Goal: Transaction & Acquisition: Purchase product/service

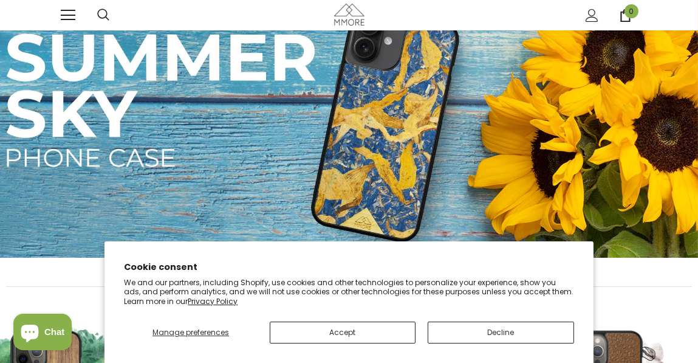
scroll to position [40, 0]
click at [373, 331] on button "Accept" at bounding box center [343, 333] width 146 height 22
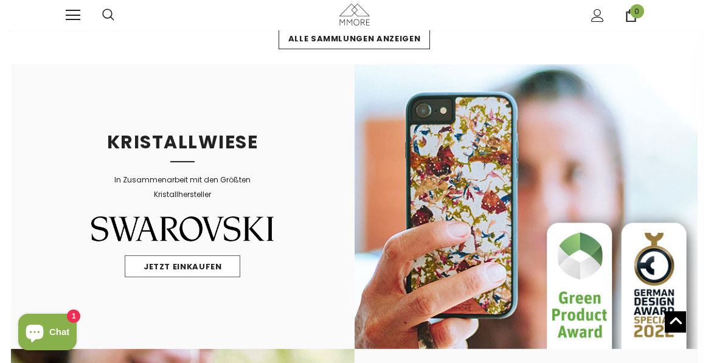
scroll to position [431, 0]
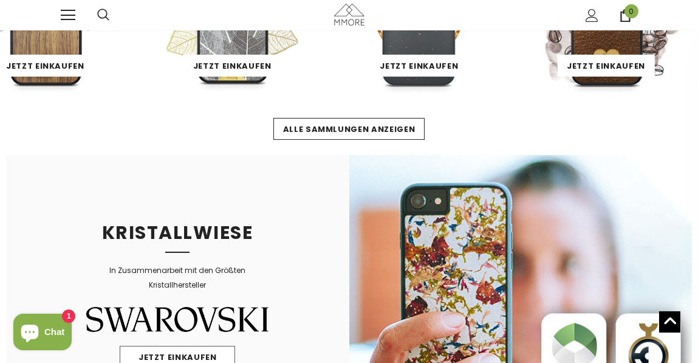
click at [77, 12] on div at bounding box center [79, 15] width 36 height 30
click at [67, 11] on span at bounding box center [68, 10] width 15 height 1
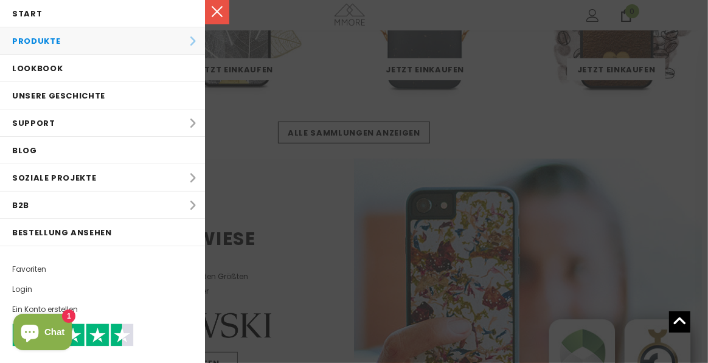
click at [115, 52] on li "Produkte Produkte Alle Produkte Alle Produkte PROBE SETS Bio-Sammlung Holz-Samm…" at bounding box center [102, 40] width 205 height 27
click at [182, 40] on li "Produkte Produkte Alle Produkte Alle Produkte PROBE SETS Bio-Sammlung Holz-Samm…" at bounding box center [102, 40] width 205 height 27
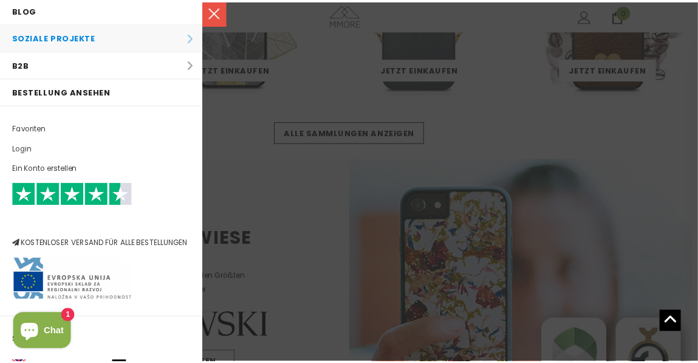
scroll to position [0, 0]
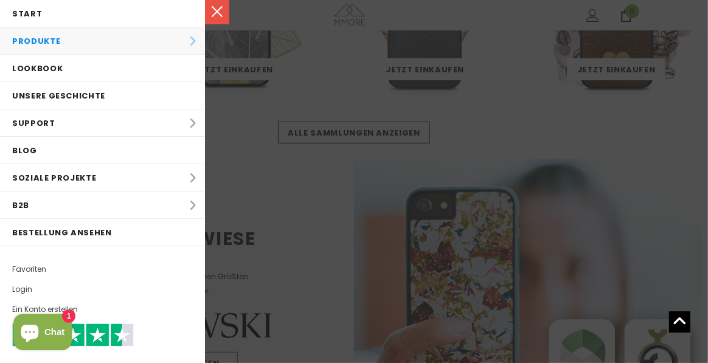
click at [181, 33] on li "Produkte Produkte Alle Produkte Alle Produkte PROBE SETS Bio-Sammlung Holz-Samm…" at bounding box center [102, 40] width 205 height 27
click at [182, 41] on li "Produkte Produkte Alle Produkte Alle Produkte PROBE SETS Bio-Sammlung Holz-Samm…" at bounding box center [102, 40] width 205 height 27
click at [224, 5] on link at bounding box center [217, 12] width 24 height 24
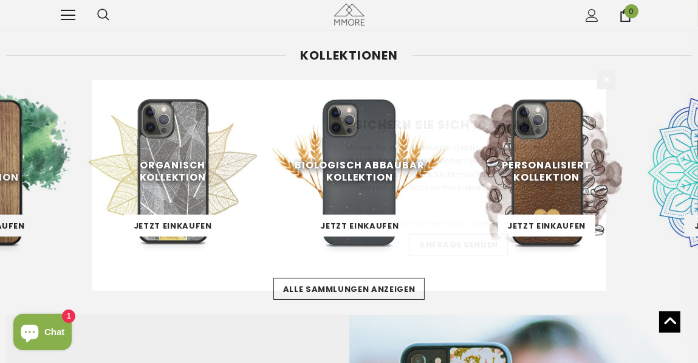
scroll to position [271, 58]
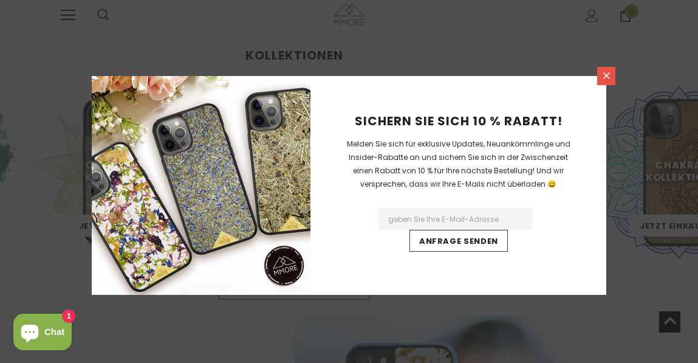
click at [608, 81] on icon at bounding box center [607, 76] width 10 height 10
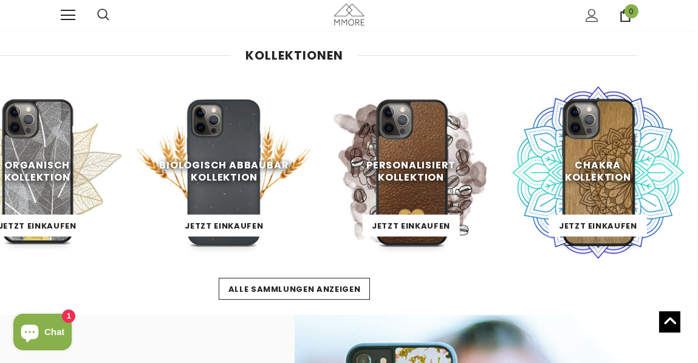
scroll to position [0, 0]
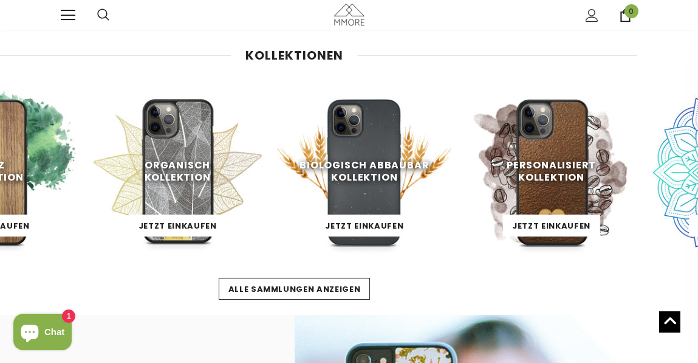
click at [202, 179] on span "organisch Kollektion" at bounding box center [178, 171] width 66 height 26
click at [186, 233] on link "Jetzt einkaufen" at bounding box center [178, 226] width 98 height 22
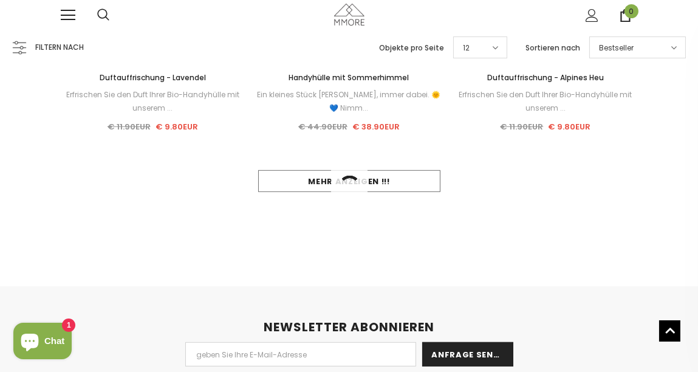
scroll to position [1152, 0]
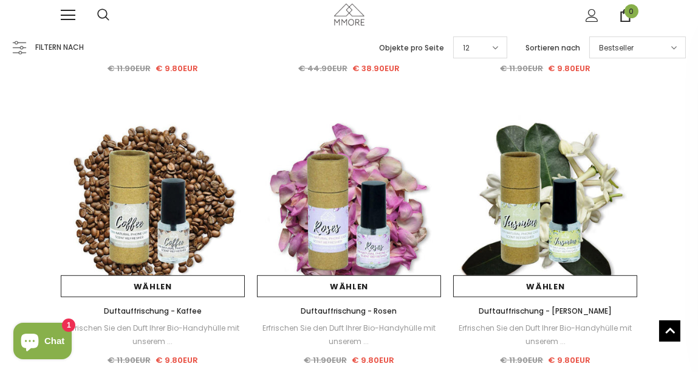
scroll to position [1213, 0]
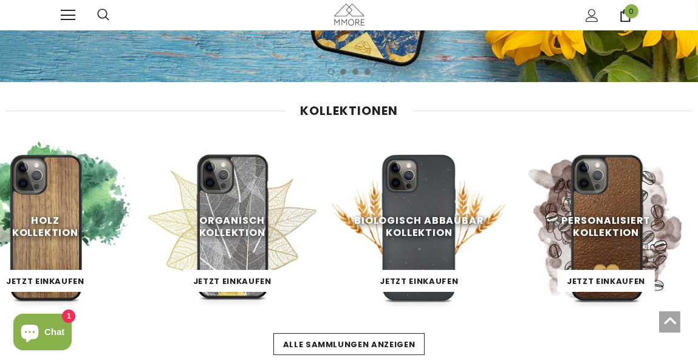
scroll to position [226, 0]
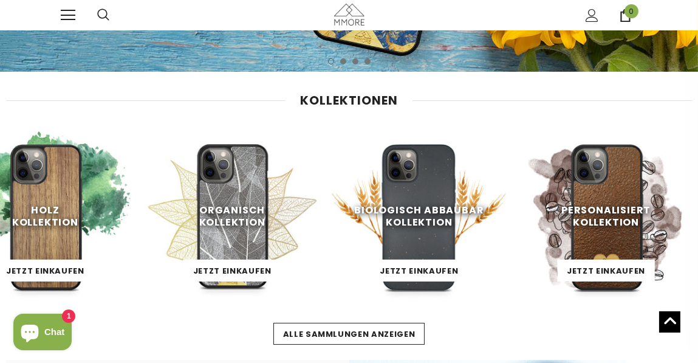
click at [419, 245] on img at bounding box center [419, 216] width 175 height 175
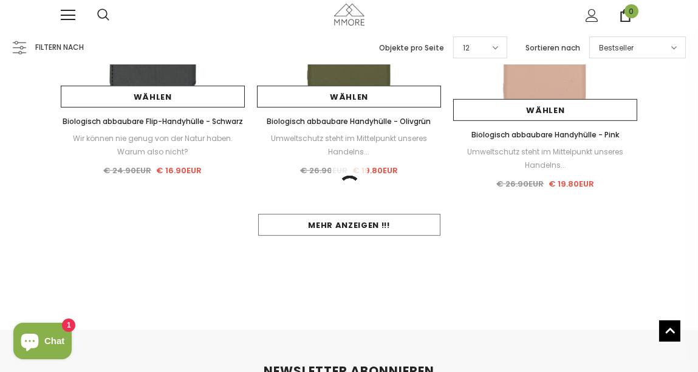
scroll to position [1072, 0]
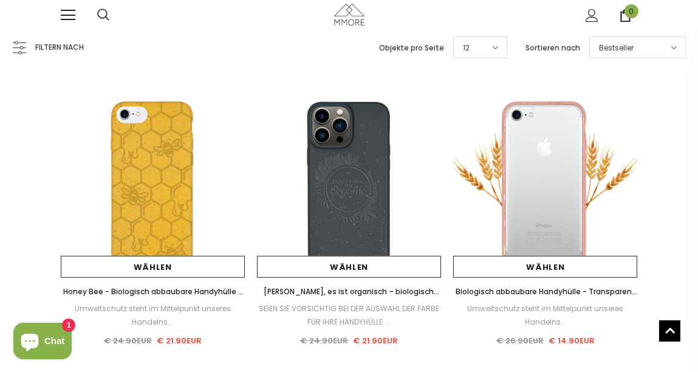
scroll to position [1237, 0]
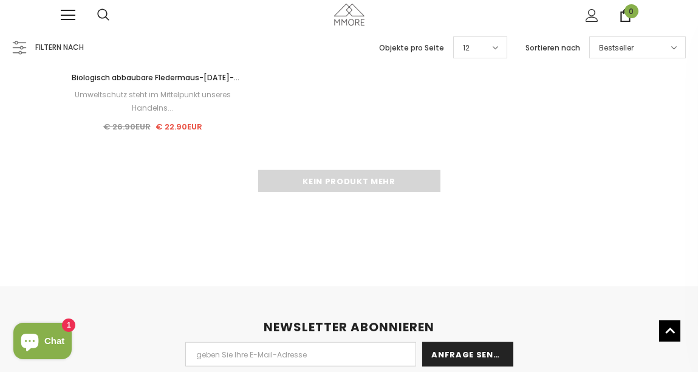
click at [369, 182] on div "Kein Produkt mehr" at bounding box center [349, 181] width 577 height 22
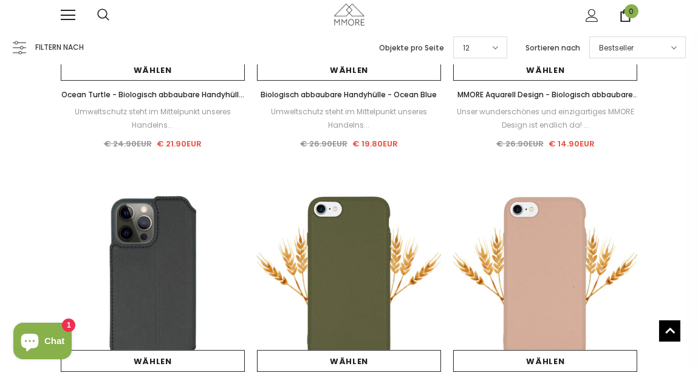
scroll to position [830, 0]
